Goal: Check status: Check status

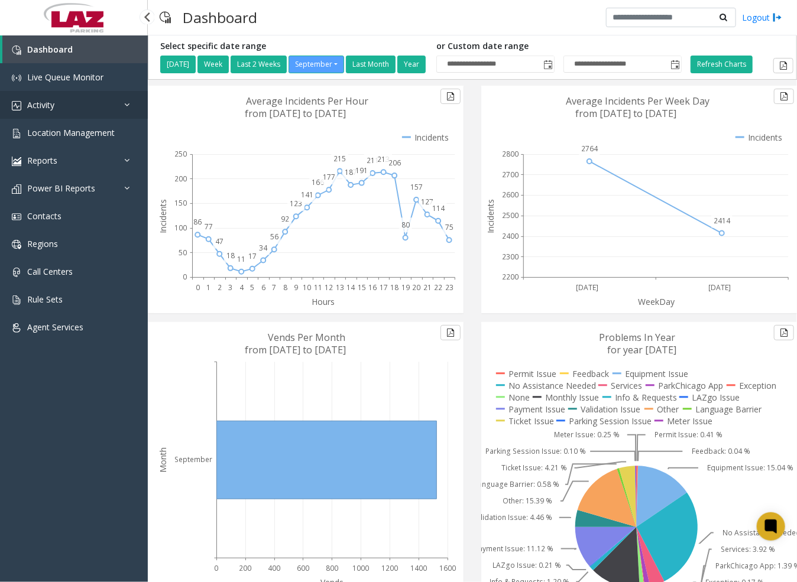
drag, startPoint x: 33, startPoint y: 104, endPoint x: 39, endPoint y: 115, distance: 13.0
click at [35, 105] on span "Activity" at bounding box center [40, 104] width 27 height 11
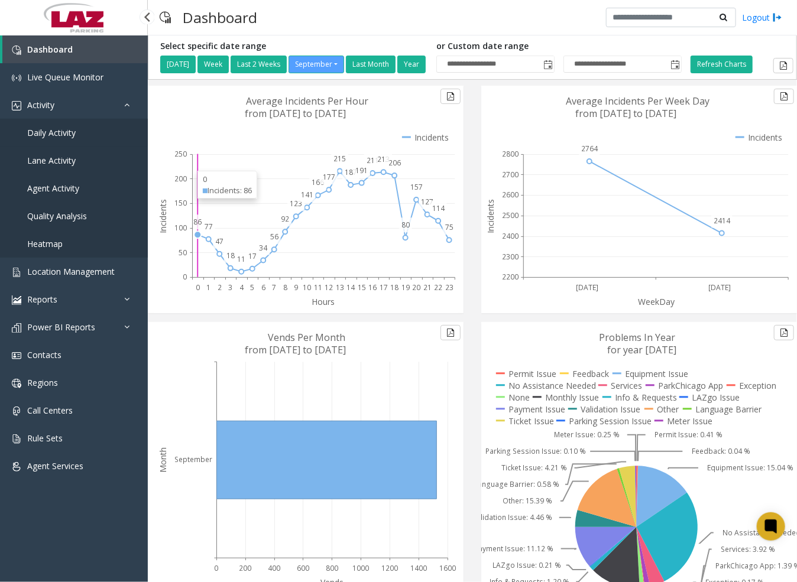
click at [61, 132] on span "Daily Activity" at bounding box center [51, 132] width 48 height 11
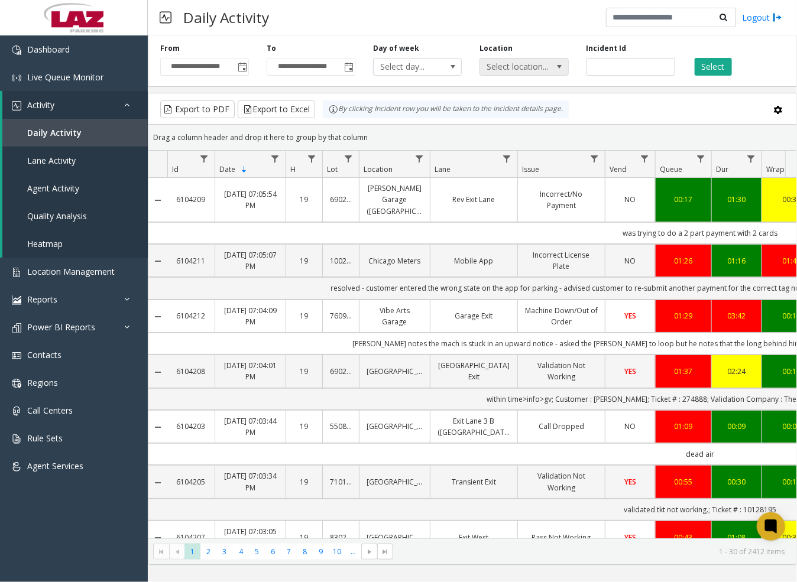
drag, startPoint x: 531, startPoint y: 67, endPoint x: 538, endPoint y: 67, distance: 6.5
click at [531, 67] on span "Select location..." at bounding box center [515, 67] width 70 height 17
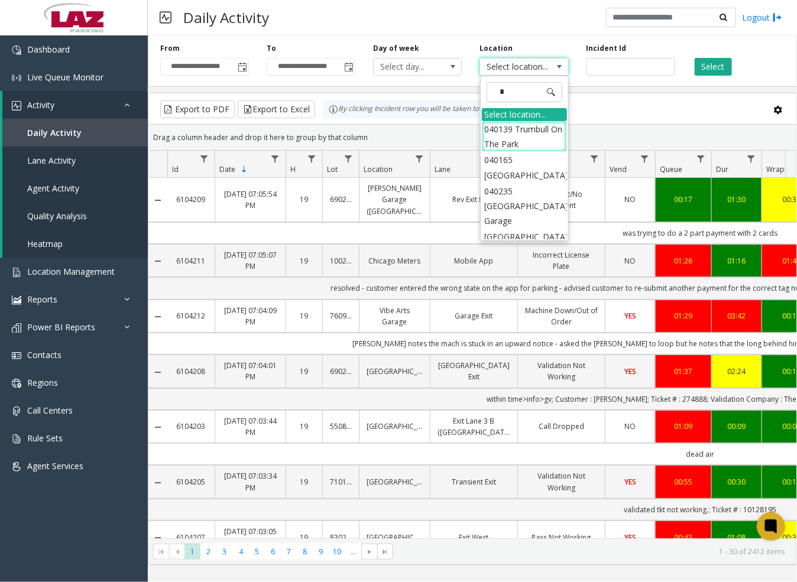
type input "**"
click at [487, 152] on li "090255 NYC Housing Authority" at bounding box center [524, 136] width 85 height 31
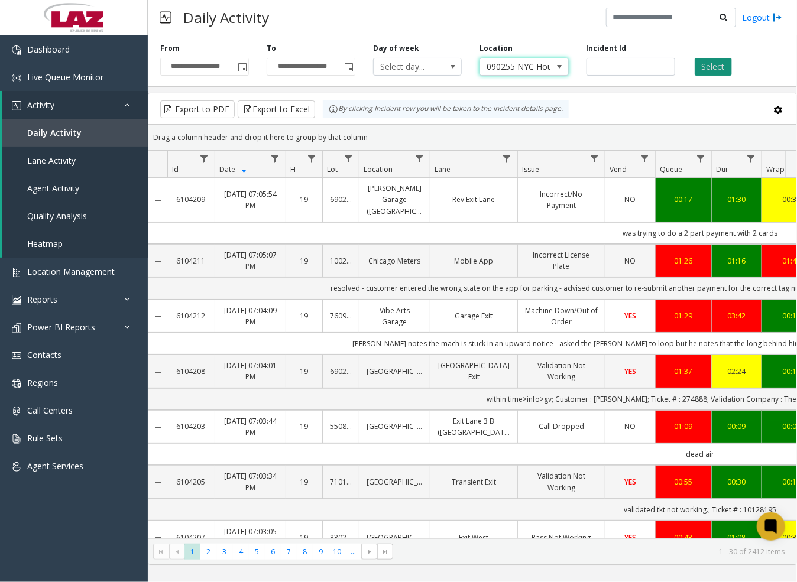
click at [713, 66] on button "Select" at bounding box center [713, 67] width 37 height 18
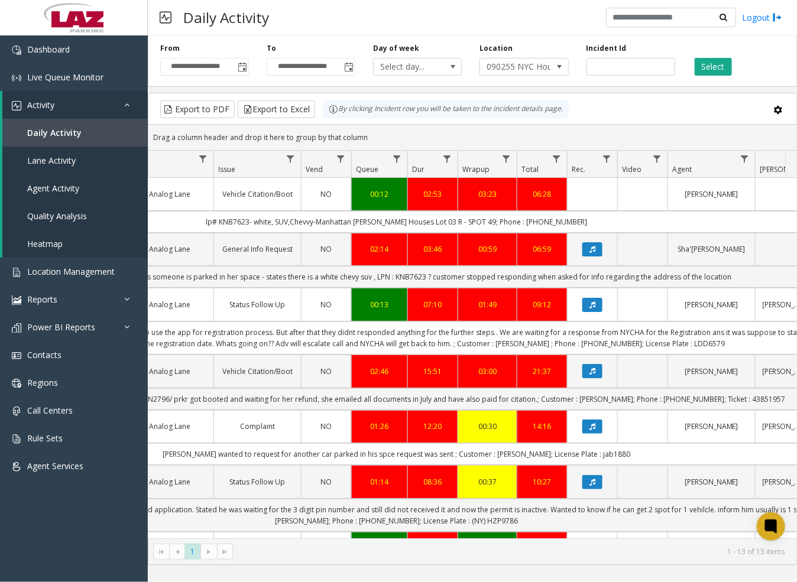
scroll to position [0, 252]
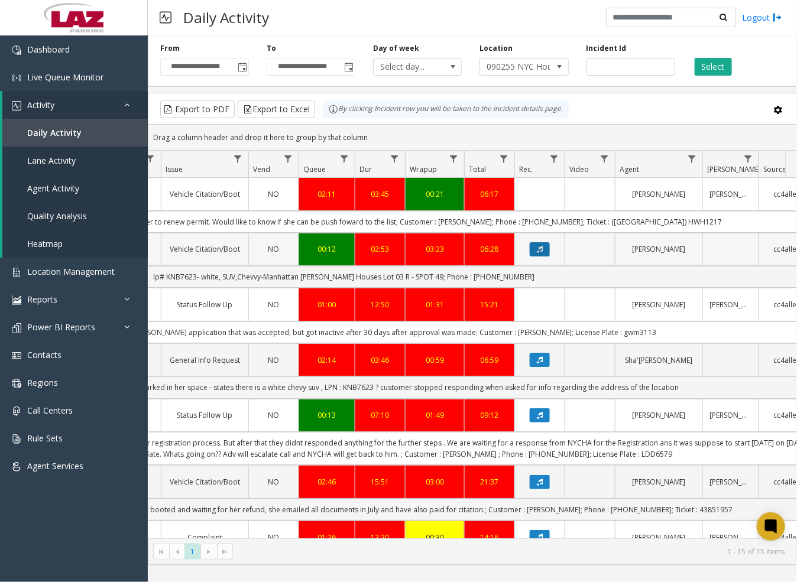
click at [534, 249] on button "Data table" at bounding box center [540, 249] width 20 height 14
